Goal: Information Seeking & Learning: Learn about a topic

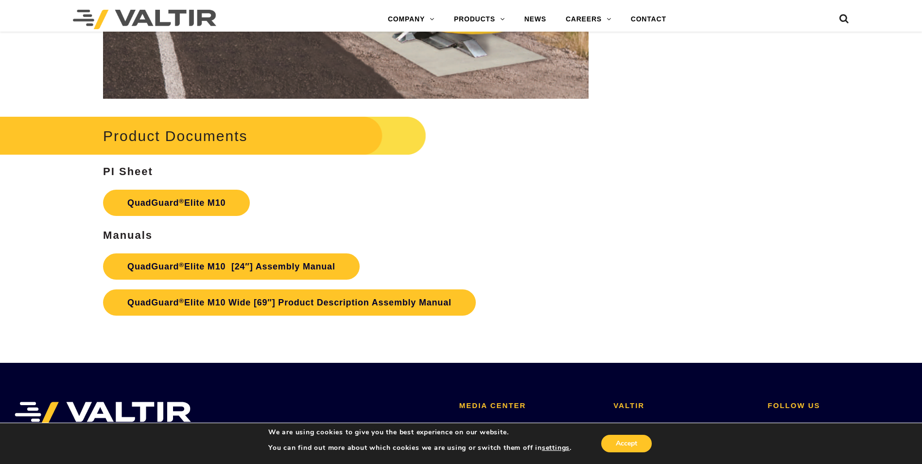
scroll to position [5082, 0]
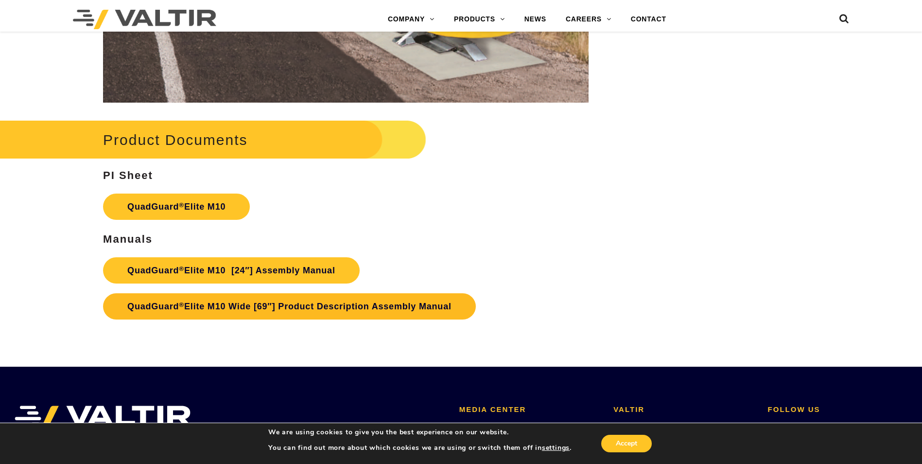
click at [337, 308] on link "QuadGuard ® Elite M10 Wide [69″] Product Description Assembly Manual" at bounding box center [289, 306] width 373 height 26
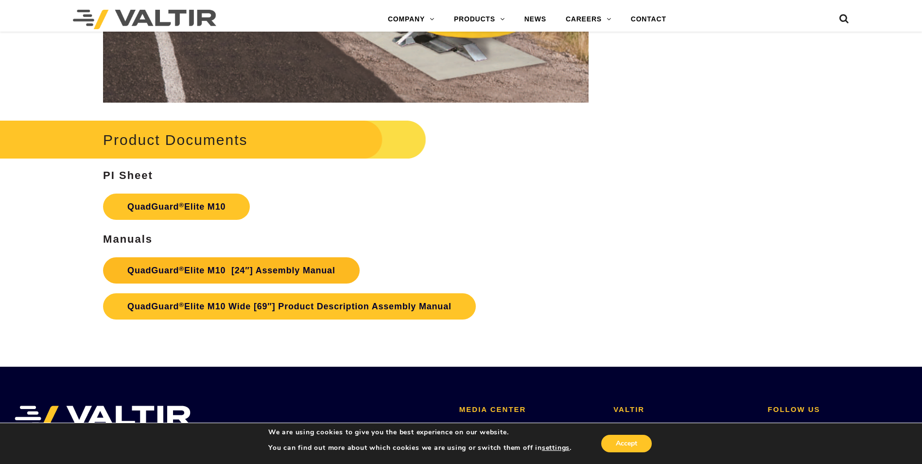
click at [285, 270] on link "QuadGuard ® Elite M10 [24″] Assembly Manual" at bounding box center [231, 270] width 257 height 26
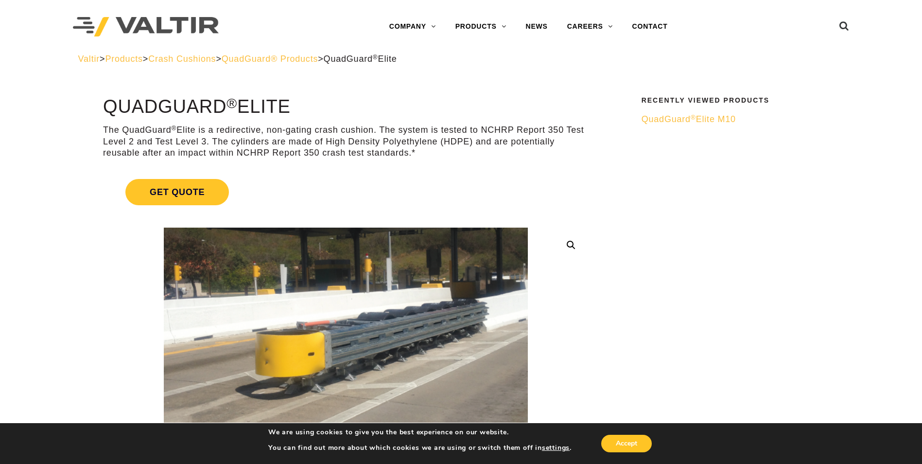
click at [719, 118] on span "QuadGuard ® Elite M10" at bounding box center [689, 119] width 94 height 10
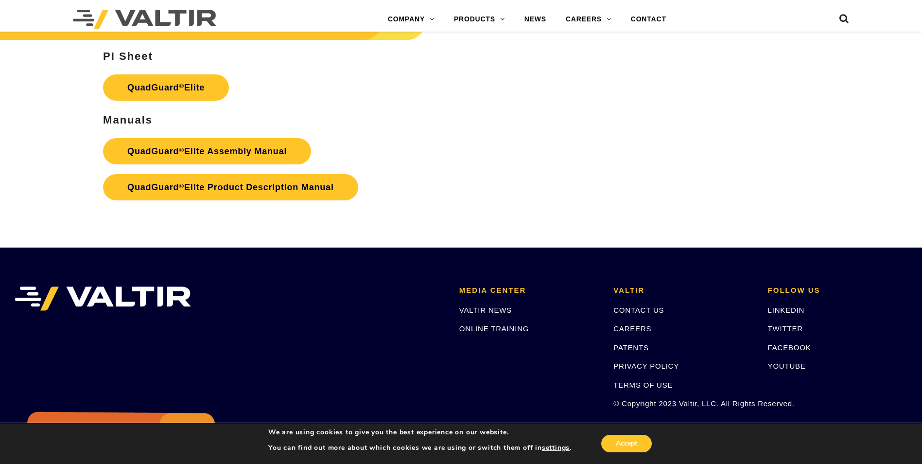
scroll to position [1630, 0]
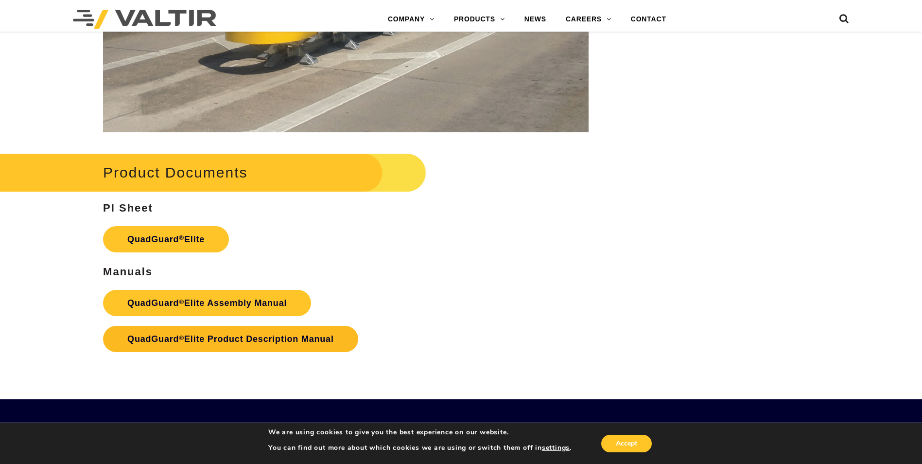
click at [314, 338] on link "QuadGuard ® Elite Product Description Manual" at bounding box center [230, 339] width 255 height 26
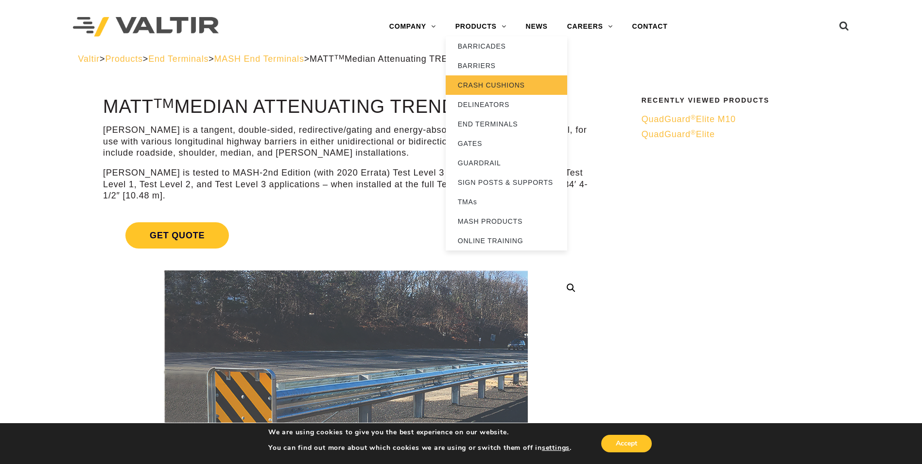
click at [518, 89] on link "CRASH CUSHIONS" at bounding box center [507, 84] width 122 height 19
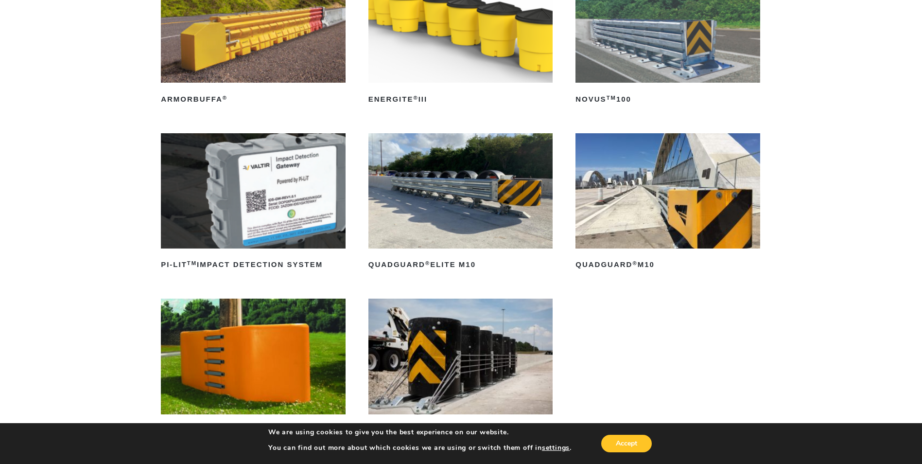
scroll to position [227, 0]
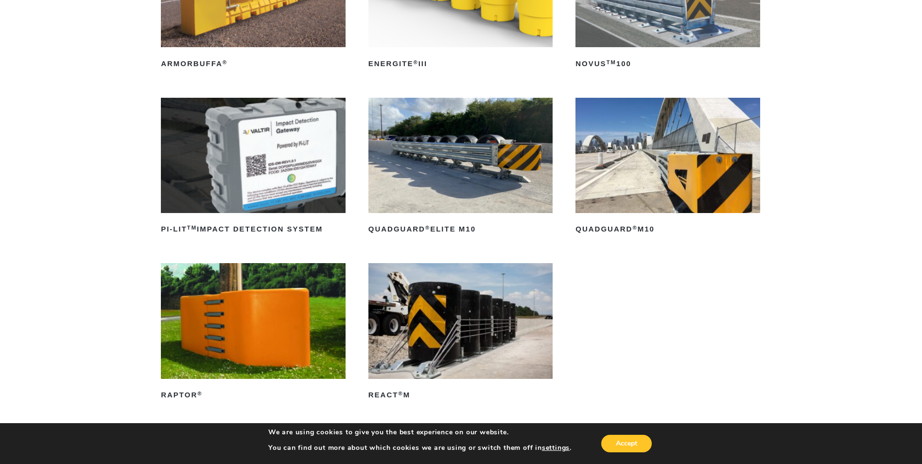
click at [496, 162] on img at bounding box center [461, 155] width 185 height 115
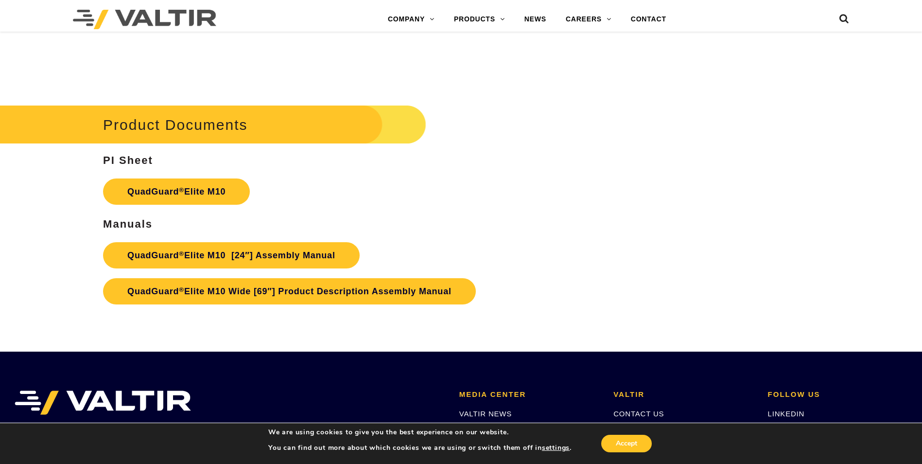
scroll to position [5082, 0]
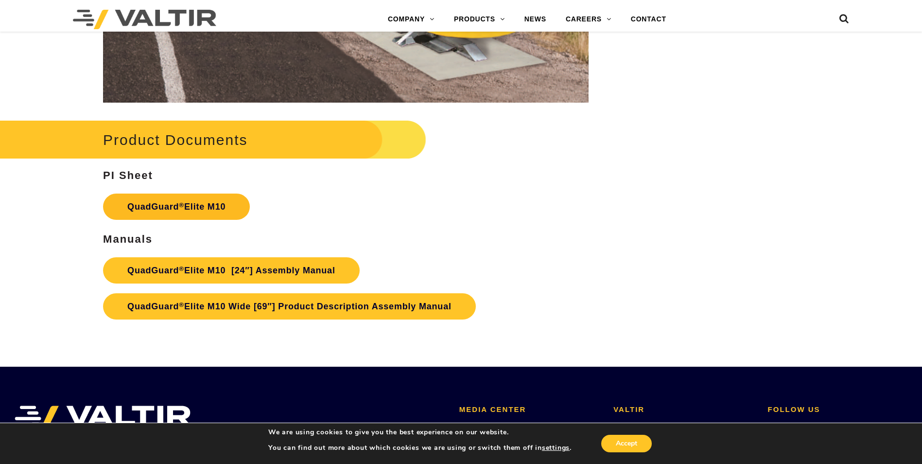
click at [230, 201] on link "QuadGuard ® Elite M10" at bounding box center [176, 207] width 147 height 26
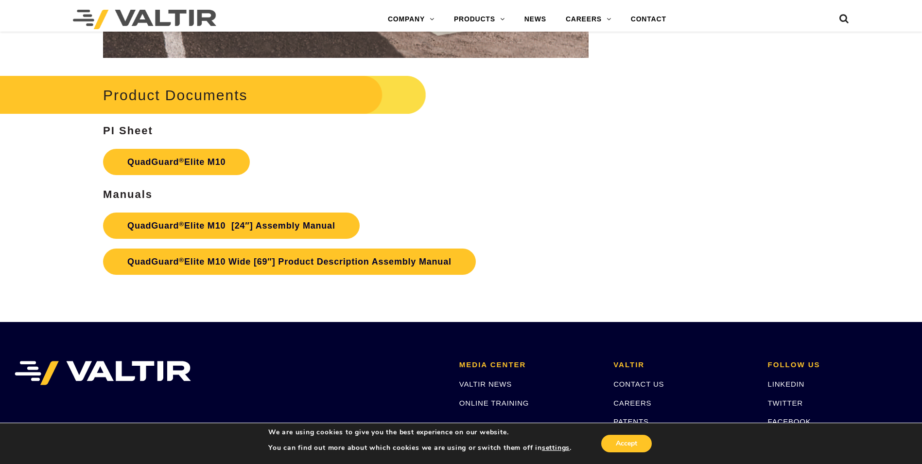
scroll to position [5114, 0]
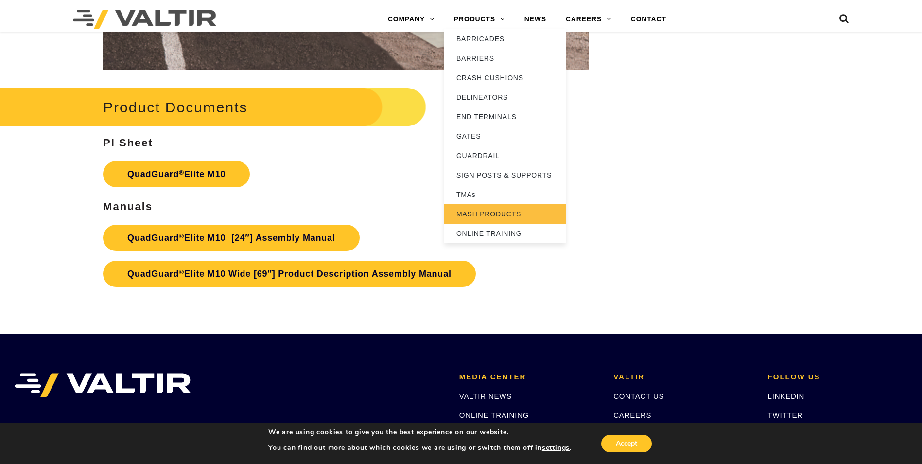
click at [498, 217] on link "MASH PRODUCTS" at bounding box center [505, 213] width 122 height 19
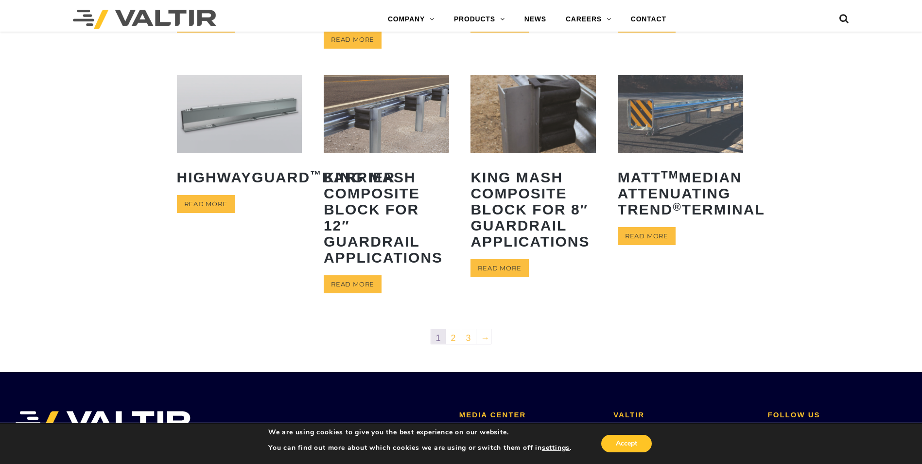
scroll to position [422, 0]
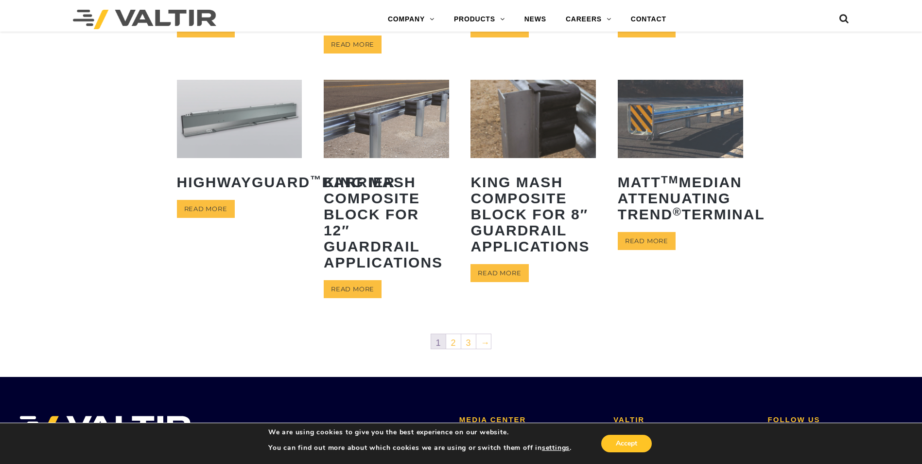
click at [493, 335] on nav "1 2 3 →" at bounding box center [461, 342] width 569 height 19
click at [485, 341] on link "→" at bounding box center [484, 341] width 15 height 15
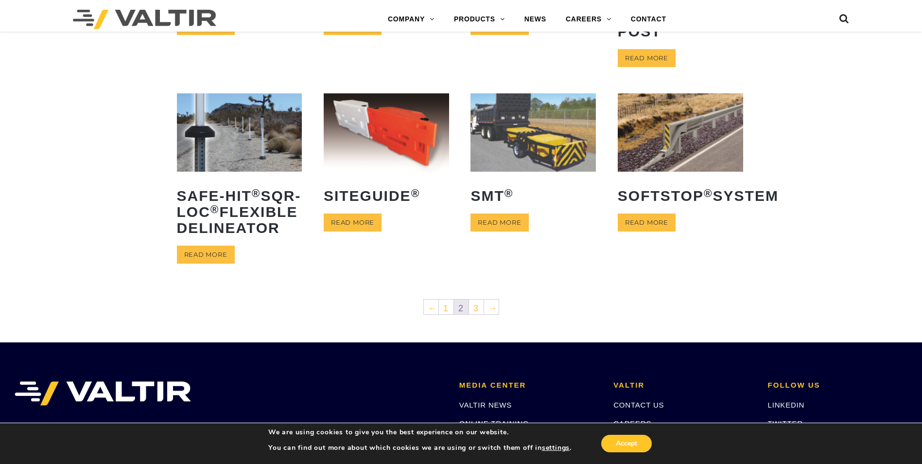
scroll to position [389, 0]
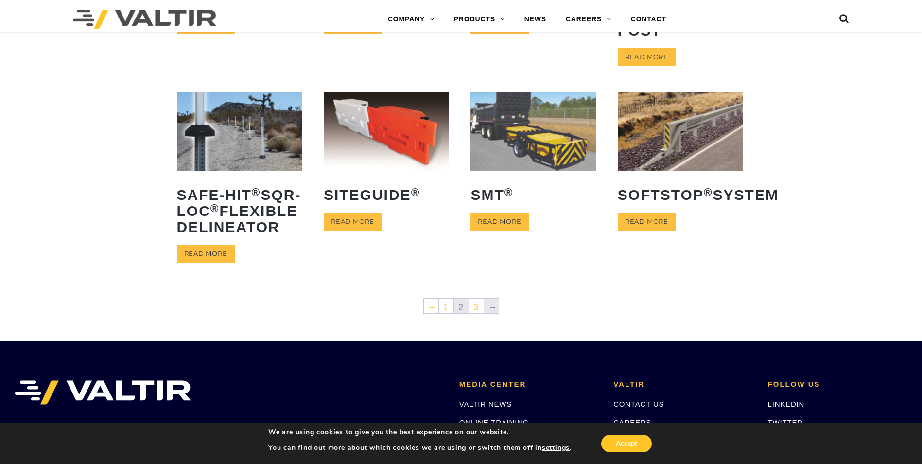
click at [496, 313] on link "→" at bounding box center [491, 306] width 15 height 15
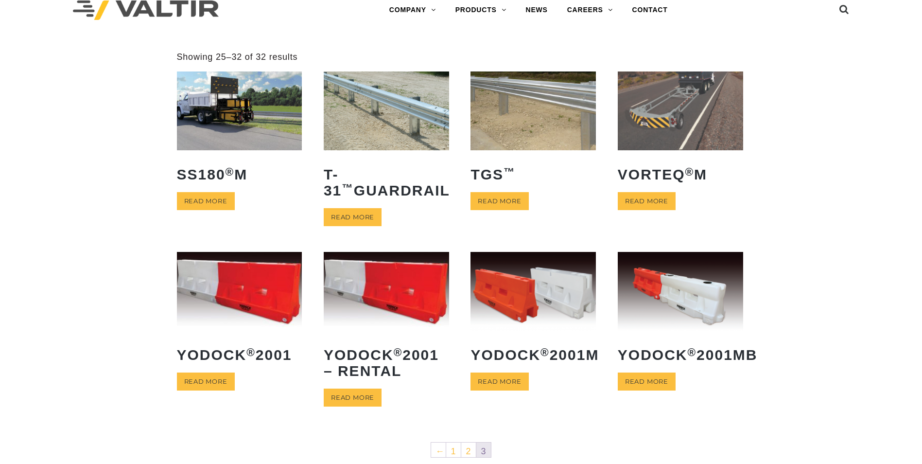
scroll to position [259, 0]
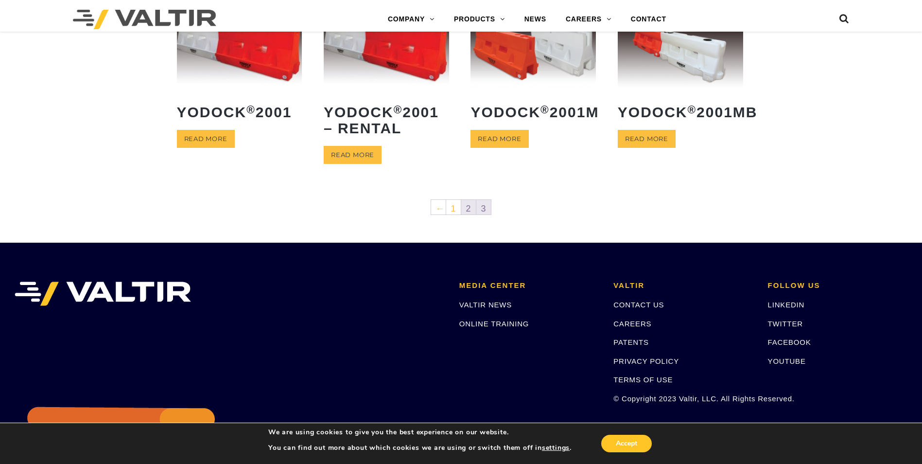
click at [469, 208] on link "2" at bounding box center [468, 207] width 15 height 15
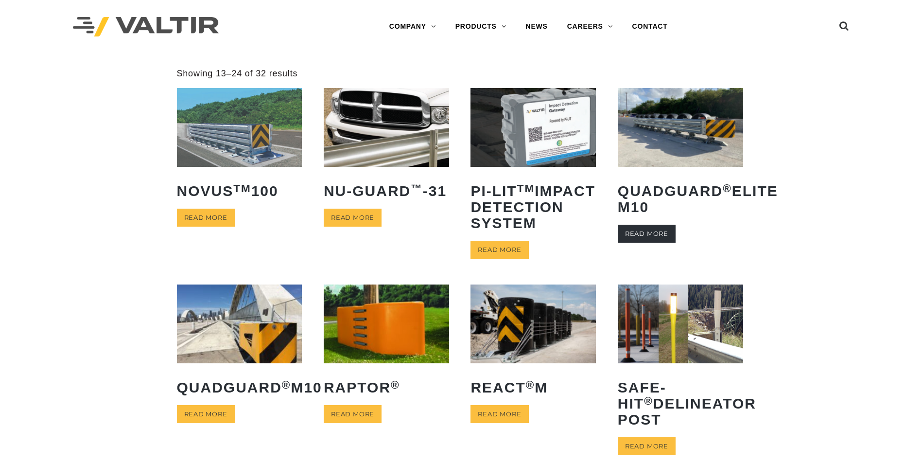
click at [626, 230] on link "Read more" at bounding box center [647, 234] width 58 height 18
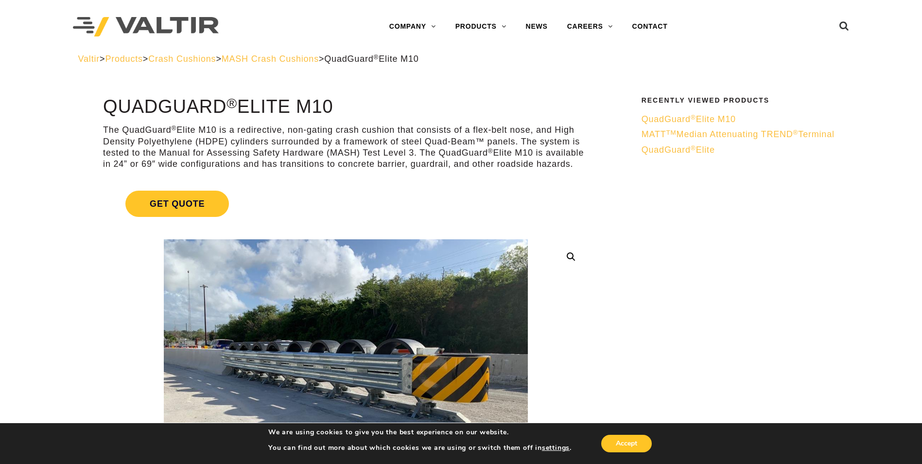
drag, startPoint x: 140, startPoint y: 164, endPoint x: 578, endPoint y: 167, distance: 438.1
click at [578, 167] on p "The QuadGuard ® Elite M10 is a redirective, non-gating crash cushion that consi…" at bounding box center [346, 147] width 486 height 46
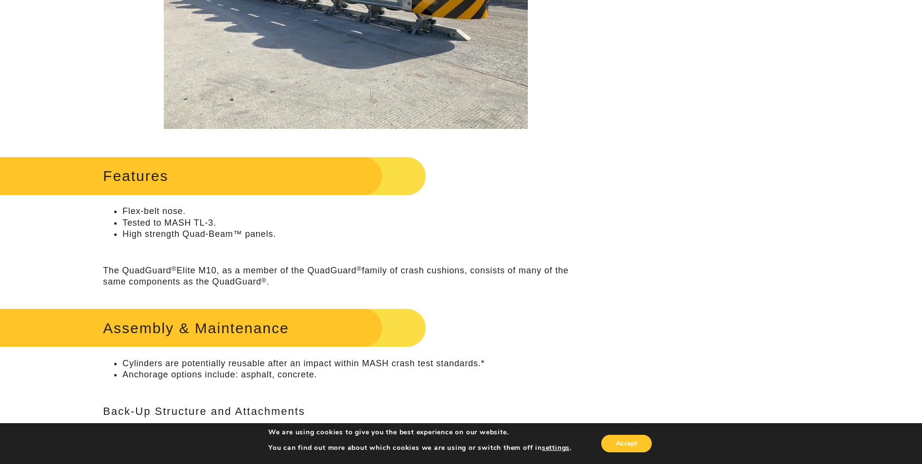
scroll to position [389, 0]
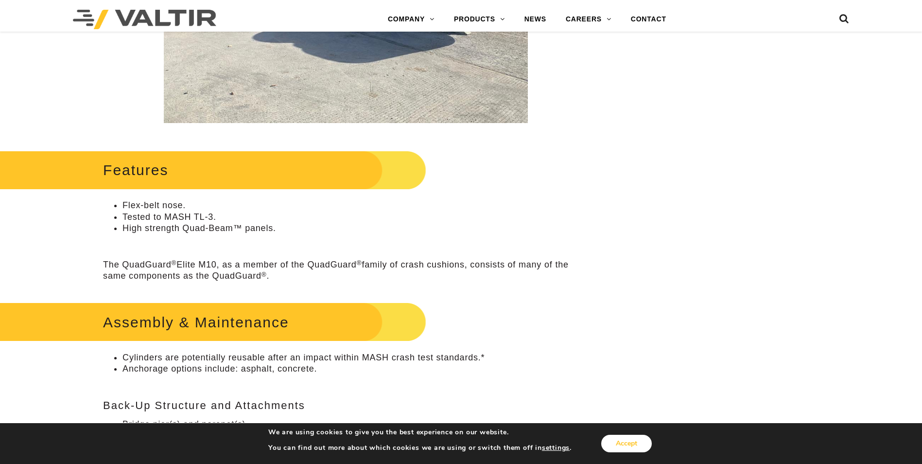
click at [613, 436] on button "Accept" at bounding box center [627, 444] width 51 height 18
